Goal: Check status: Check status

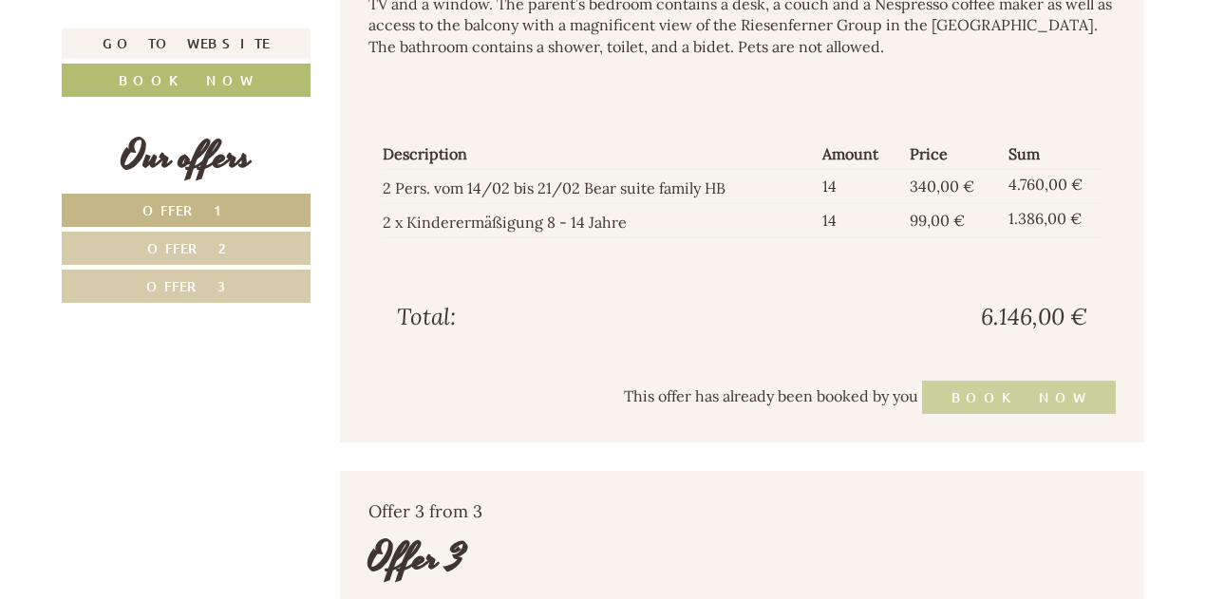
scroll to position [3215, 0]
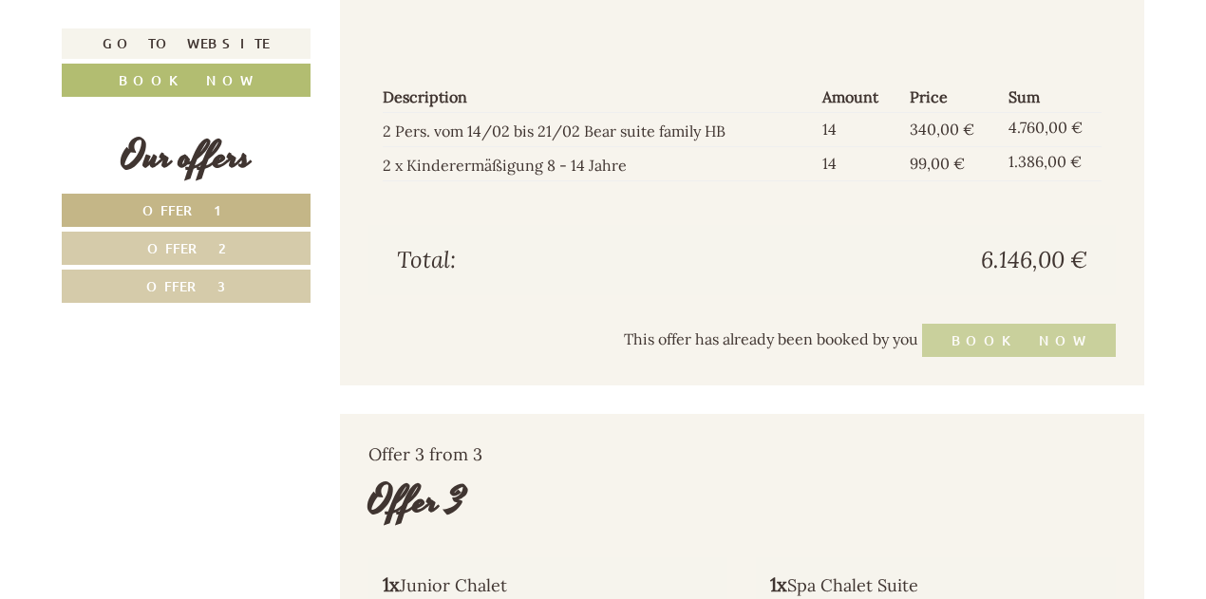
click at [1044, 335] on div "This offer has already been booked by you Book now" at bounding box center [742, 340] width 748 height 33
click at [918, 334] on span "This offer has already been booked by you" at bounding box center [771, 338] width 294 height 19
click at [1008, 333] on div "This offer has already been booked by you Book now" at bounding box center [742, 340] width 748 height 33
click at [1020, 333] on div "This offer has already been booked by you Book now" at bounding box center [742, 340] width 748 height 33
click at [1028, 333] on div "This offer has already been booked by you Book now" at bounding box center [742, 340] width 748 height 33
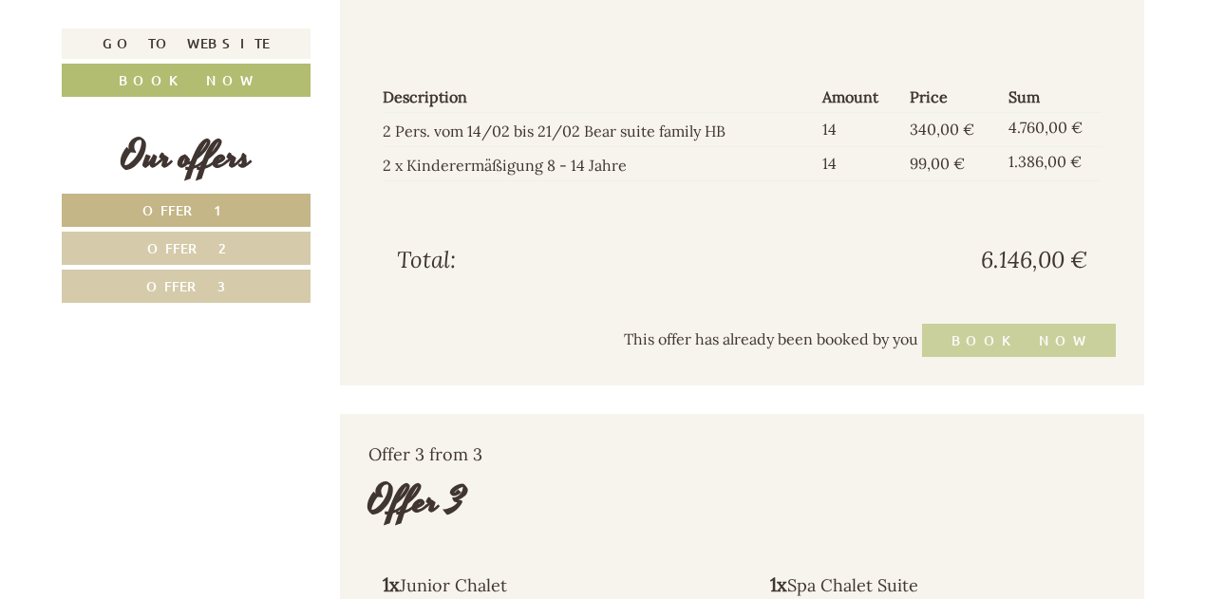
click at [1028, 333] on div "This offer has already been booked by you Book now" at bounding box center [742, 340] width 748 height 33
click at [974, 333] on div "This offer has already been booked by you Book now" at bounding box center [742, 340] width 748 height 33
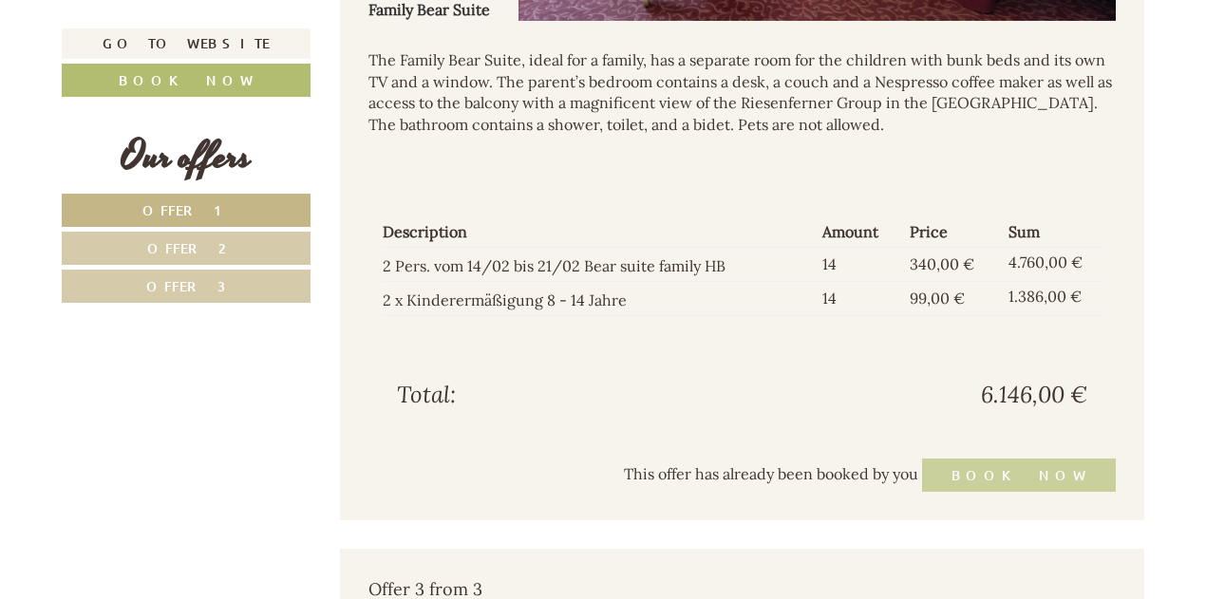
scroll to position [2930, 0]
